Goal: Task Accomplishment & Management: Manage account settings

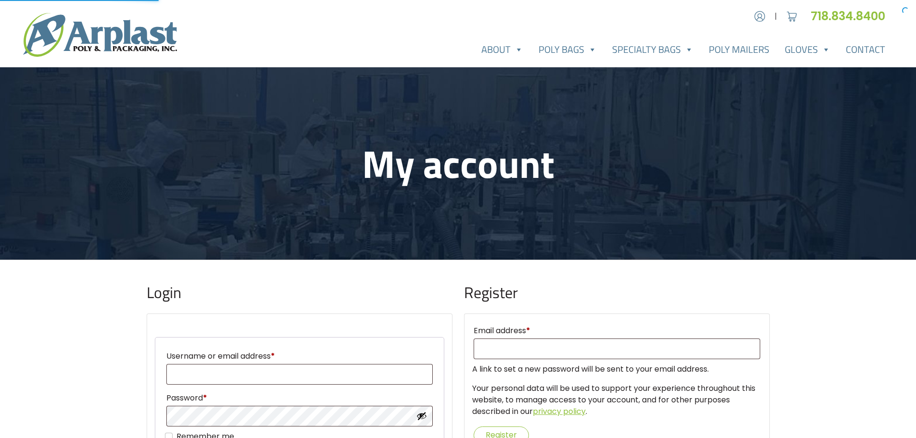
scroll to position [142, 0]
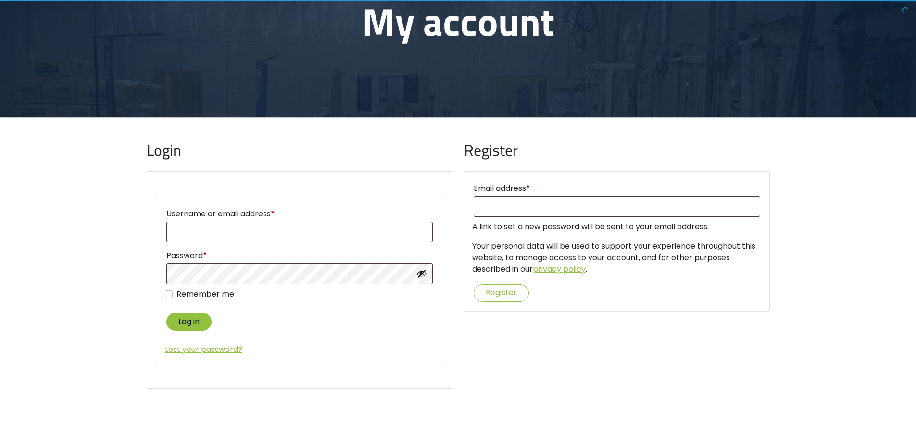
type input "[EMAIL_ADDRESS][DOMAIN_NAME]"
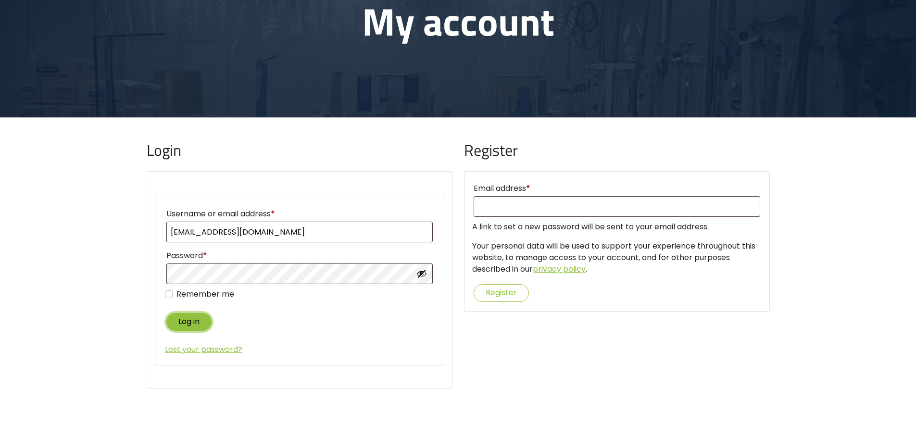
click at [183, 317] on button "Log in" at bounding box center [188, 322] width 45 height 18
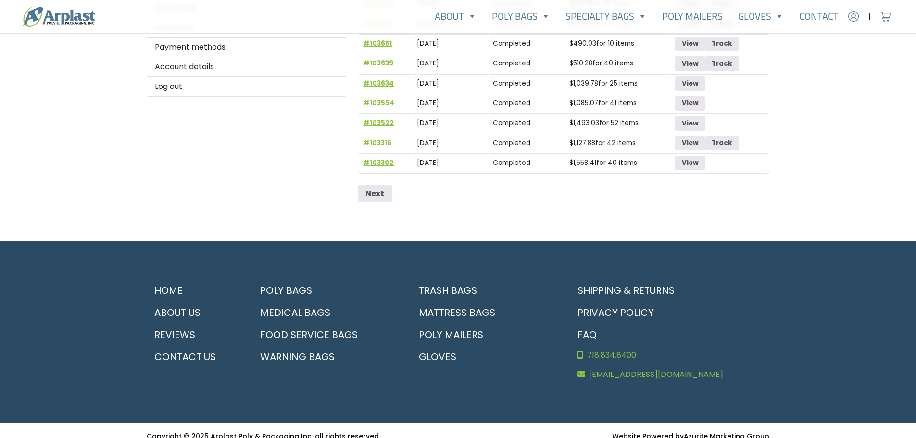
scroll to position [241, 0]
